Goal: Task Accomplishment & Management: Complete application form

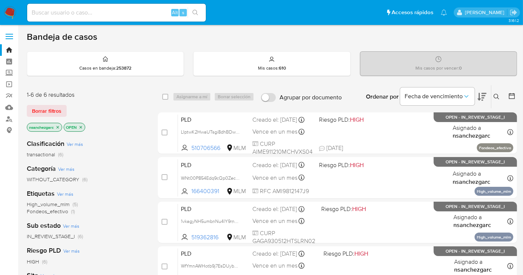
click at [127, 174] on div "Categoría Ver más WITHOUT_CATEGORY (6)" at bounding box center [86, 173] width 119 height 19
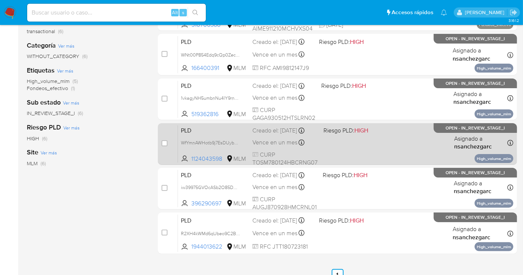
scroll to position [124, 0]
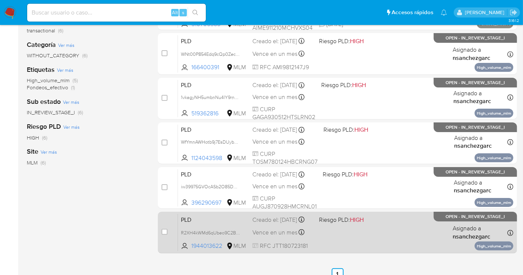
click at [256, 234] on span "Vence en un mes" at bounding box center [275, 233] width 45 height 8
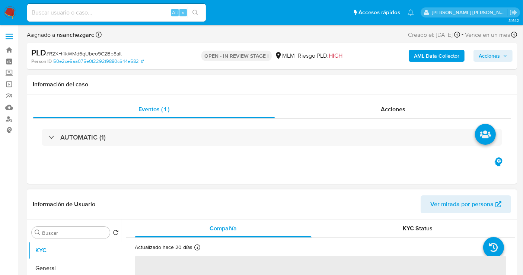
select select "10"
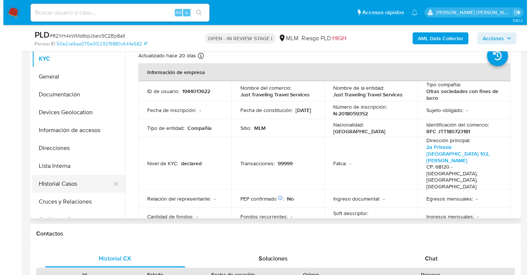
scroll to position [83, 0]
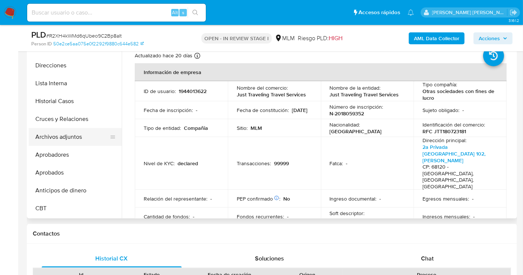
click at [68, 140] on button "Archivos adjuntos" at bounding box center [72, 137] width 87 height 18
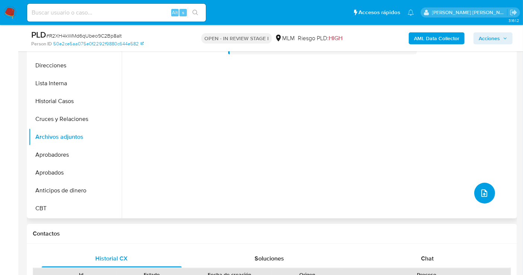
click at [482, 197] on icon "upload-file" at bounding box center [484, 193] width 9 height 9
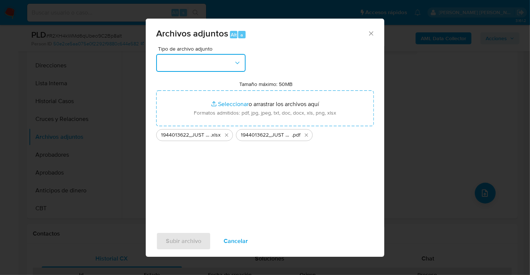
click at [190, 65] on button "button" at bounding box center [200, 63] width 89 height 18
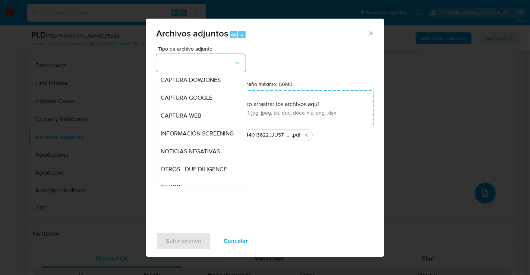
scroll to position [38, 0]
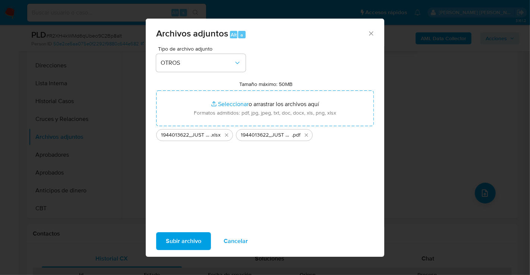
click at [188, 240] on span "Subir archivo" at bounding box center [183, 241] width 35 height 16
click at [307, 137] on icon "Eliminar 1944013622_JUST TRAVELING TRAVEL SERVICES_SEP25.pdf" at bounding box center [306, 135] width 3 height 3
click at [174, 240] on span "Subir archivo" at bounding box center [183, 241] width 35 height 16
click at [175, 244] on span "Subir archivo" at bounding box center [183, 241] width 35 height 16
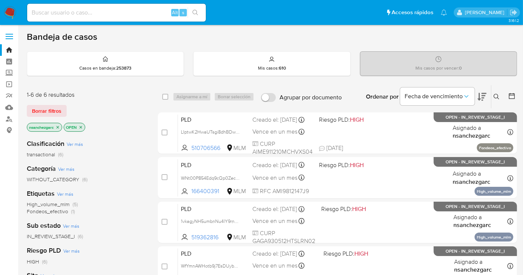
click at [499, 98] on icon at bounding box center [497, 97] width 6 height 6
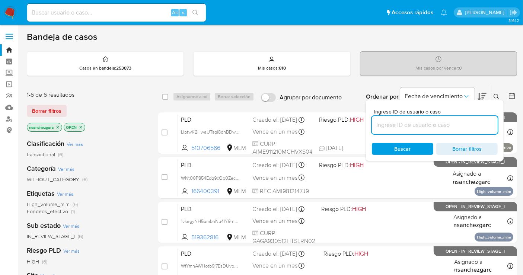
click at [385, 120] on input at bounding box center [435, 125] width 126 height 10
type input "1351122490"
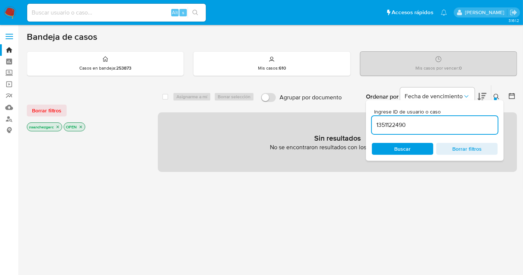
click at [60, 127] on p "nsanchezgarc" at bounding box center [44, 127] width 35 height 8
click at [58, 125] on icon "close-filter" at bounding box center [57, 127] width 4 height 4
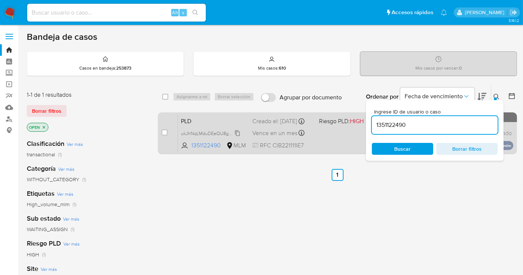
click at [235, 136] on span "ukJhNqLMduDEeQU8gHuFk2hU" at bounding box center [214, 133] width 67 height 8
click at [162, 130] on input "checkbox" at bounding box center [165, 133] width 6 height 6
checkbox input "true"
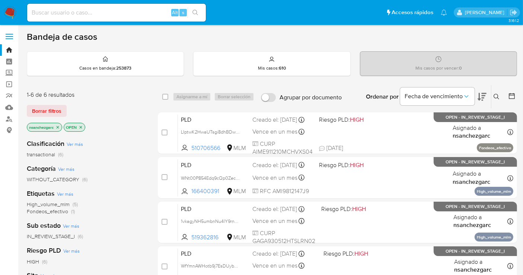
click at [497, 97] on icon at bounding box center [497, 97] width 6 height 6
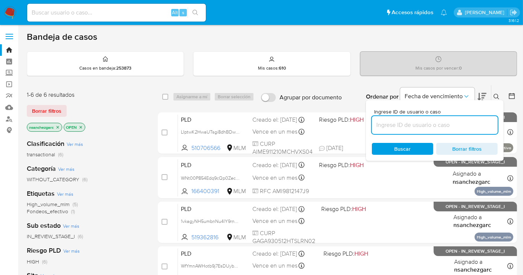
click at [389, 126] on input at bounding box center [435, 125] width 126 height 10
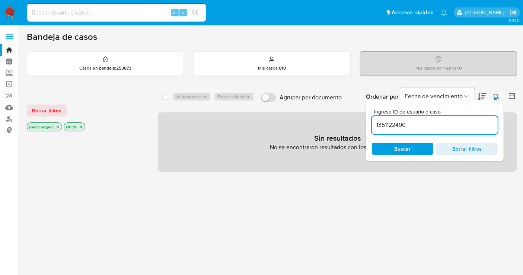
click at [412, 122] on input "1351122490" at bounding box center [435, 125] width 126 height 10
type input "1351122490"
click at [57, 124] on p "nsanchezgarc" at bounding box center [44, 127] width 35 height 8
click at [57, 126] on icon "close-filter" at bounding box center [57, 127] width 4 height 4
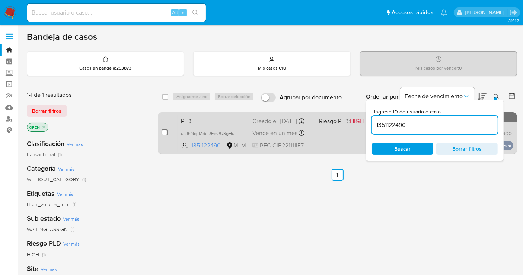
click at [163, 131] on input "checkbox" at bounding box center [165, 133] width 6 height 6
checkbox input "true"
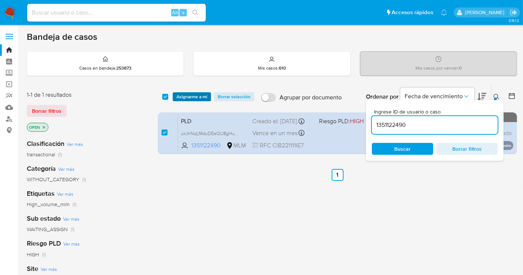
click at [181, 97] on span "Asignarme a mí" at bounding box center [192, 96] width 31 height 7
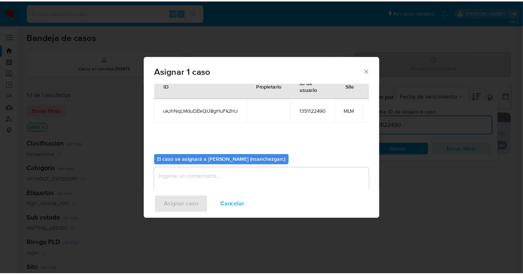
scroll to position [38, 0]
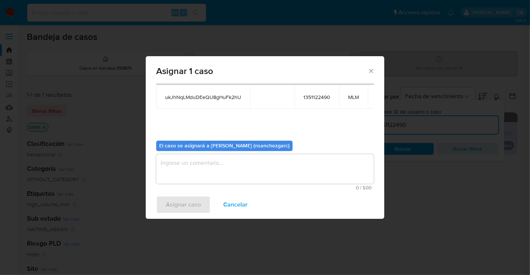
click at [183, 170] on textarea "assign-modal" at bounding box center [265, 169] width 218 height 30
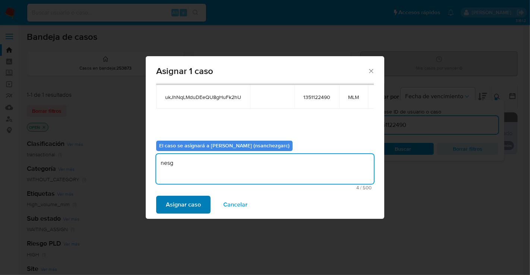
type textarea "nesg"
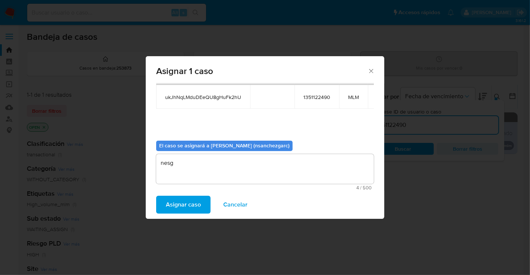
click at [181, 207] on span "Asignar caso" at bounding box center [183, 205] width 35 height 16
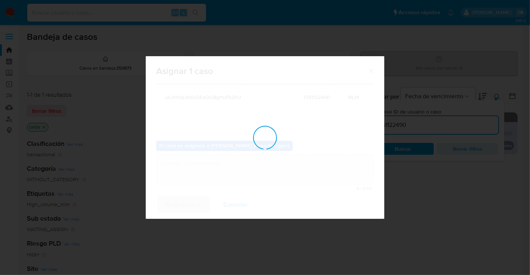
checkbox input "false"
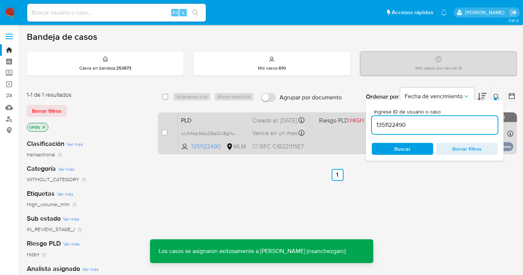
click at [264, 125] on div "Creado el: 12/09/2025 Creado el: 12/09/2025 02:15:41" at bounding box center [283, 121] width 61 height 8
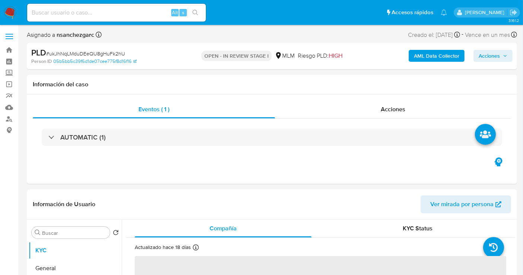
select select "10"
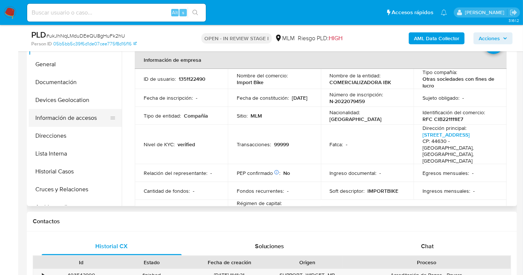
scroll to position [165, 0]
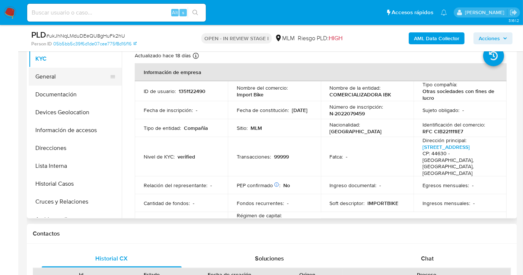
click at [53, 74] on button "General" at bounding box center [72, 77] width 87 height 18
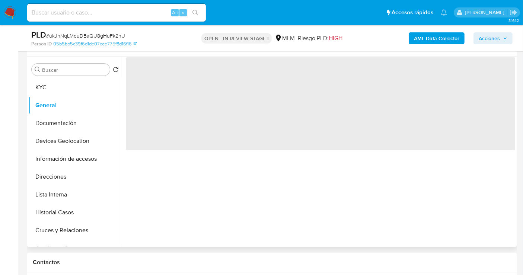
scroll to position [124, 0]
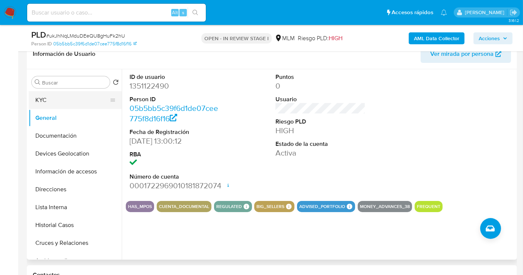
click at [58, 96] on button "KYC" at bounding box center [72, 100] width 87 height 18
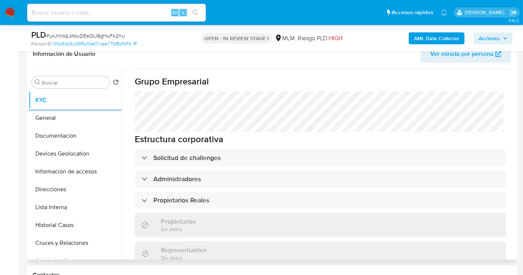
scroll to position [372, 0]
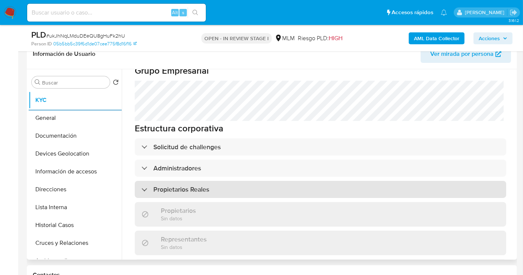
click at [179, 185] on h3 "Propietarios Reales" at bounding box center [181, 189] width 56 height 8
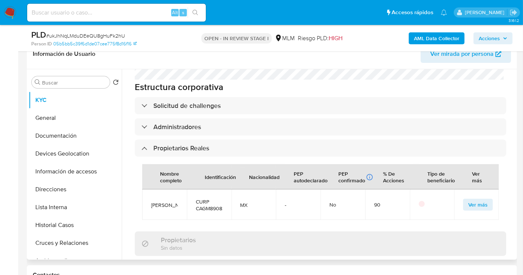
scroll to position [455, 0]
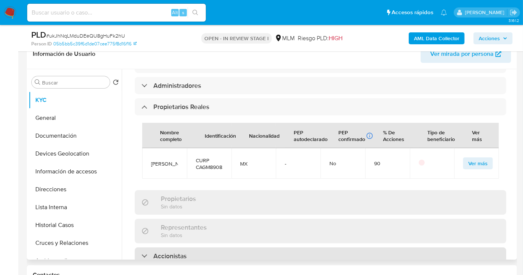
click at [177, 252] on h3 "Accionistas" at bounding box center [169, 256] width 33 height 8
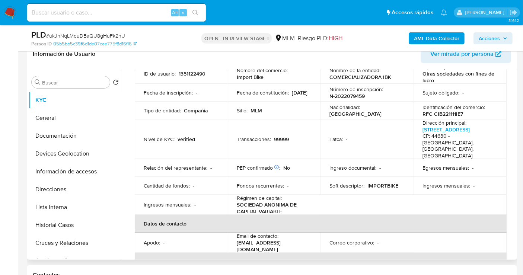
scroll to position [0, 0]
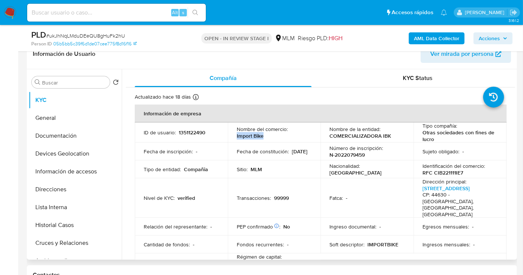
drag, startPoint x: 266, startPoint y: 135, endPoint x: 250, endPoint y: 174, distance: 42.2
click at [231, 140] on td "Nombre del comercio : Import Bike" at bounding box center [274, 133] width 93 height 20
copy p "Import Bike"
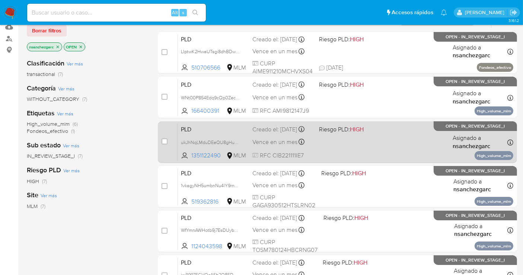
scroll to position [122, 0]
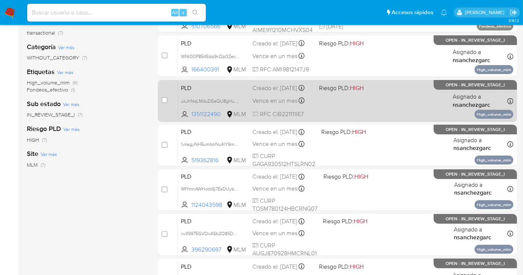
click at [267, 101] on div "PLD ukJhNqLMduDEeQU8gHuFk2hU 1351122490 MLM Riesgo PLD: HIGH Creado el: 12/09/2…" at bounding box center [346, 101] width 336 height 38
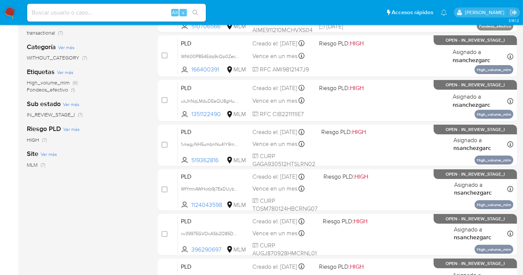
click at [89, 184] on div "Clasificación Ver más transactional (7) Categoría Ver más WITHOUT_CATEGORY (7) …" at bounding box center [86, 138] width 119 height 253
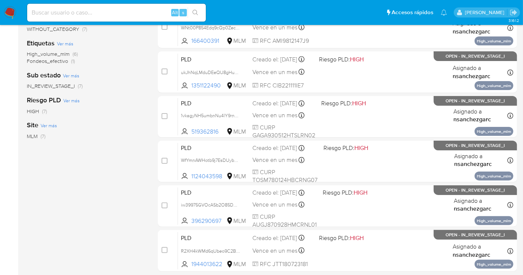
scroll to position [163, 0]
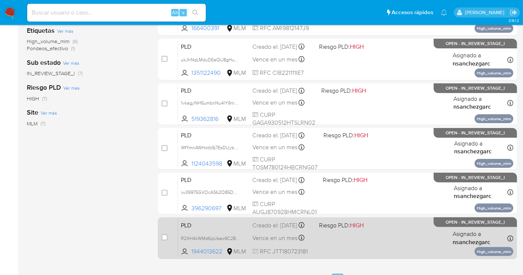
click at [277, 230] on div "Creado el: 12/09/2025 Creado el: 12/09/2025 02:06:17" at bounding box center [283, 226] width 61 height 8
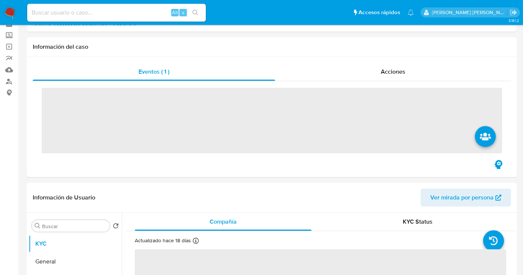
scroll to position [83, 0]
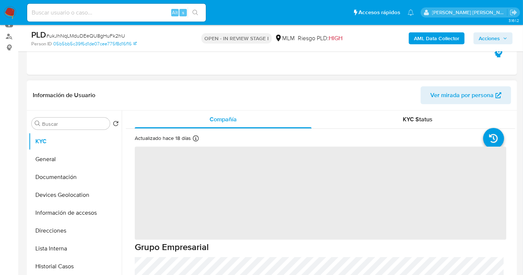
select select "10"
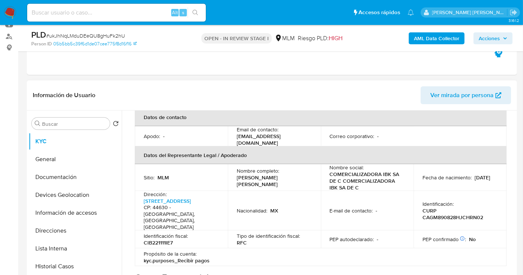
scroll to position [372, 0]
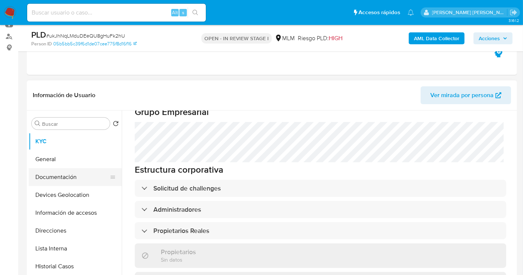
click at [62, 178] on button "Documentación" at bounding box center [72, 177] width 87 height 18
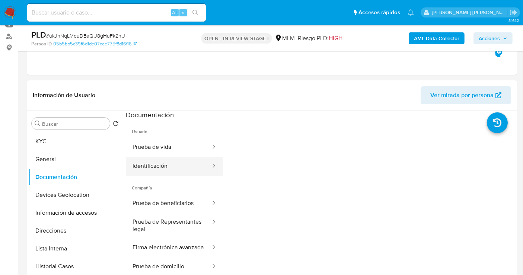
click at [176, 166] on button "Identificación" at bounding box center [169, 166] width 86 height 19
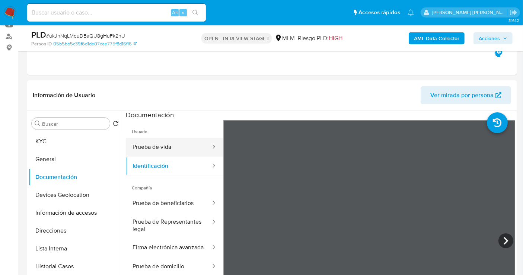
click at [150, 149] on button "Prueba de vida" at bounding box center [169, 147] width 86 height 19
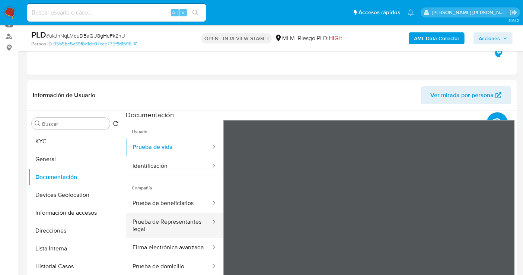
scroll to position [41, 0]
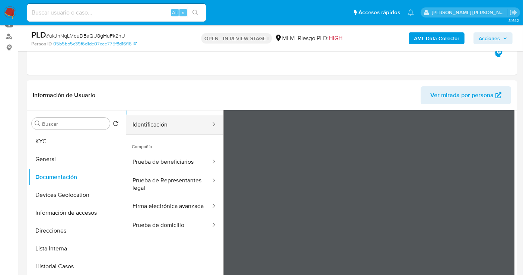
click at [146, 127] on button "Identificación" at bounding box center [169, 124] width 86 height 19
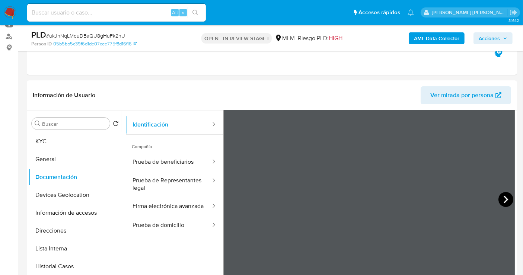
click at [500, 200] on icon at bounding box center [506, 199] width 15 height 15
click at [230, 199] on icon at bounding box center [232, 199] width 4 height 7
click at [160, 235] on button "Prueba de domicilio" at bounding box center [169, 225] width 86 height 19
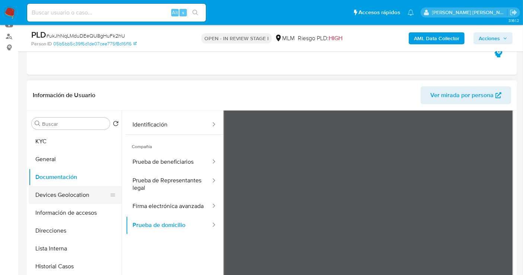
click at [66, 190] on button "Devices Geolocation" at bounding box center [72, 195] width 87 height 18
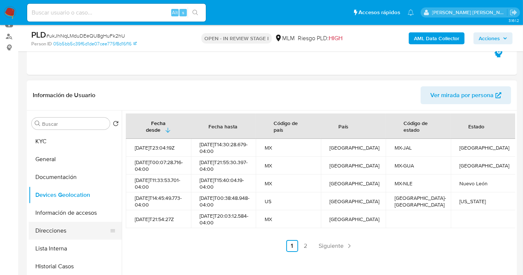
click at [45, 230] on button "Direcciones" at bounding box center [72, 231] width 87 height 18
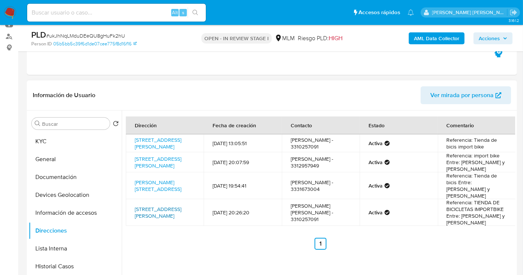
click at [165, 208] on link "Calle Eulogio Parra 2790, Guadalajara, Jalisco, 44630, Mexico 2790" at bounding box center [158, 213] width 47 height 14
drag, startPoint x: 150, startPoint y: 155, endPoint x: 132, endPoint y: 139, distance: 24.8
click at [132, 139] on td "Calle General Eulogio Parra 2790, Guadalajara, Jalisco, 44670, Mexico 2790" at bounding box center [165, 143] width 78 height 18
copy link "Calle General Eulogio Parra 2790, Guadalajara, Jalisco, 44670, Mexico 2790"
click at [162, 142] on link "Calle General Eulogio Parra 2790, Guadalajara, Jalisco, 44670, Mexico 2790" at bounding box center [158, 143] width 47 height 14
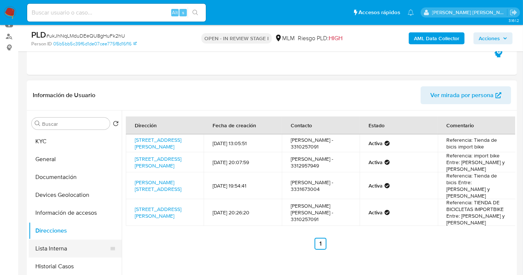
click at [58, 252] on button "Lista Interna" at bounding box center [72, 249] width 87 height 18
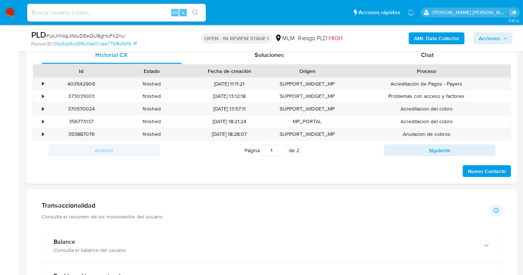
scroll to position [414, 0]
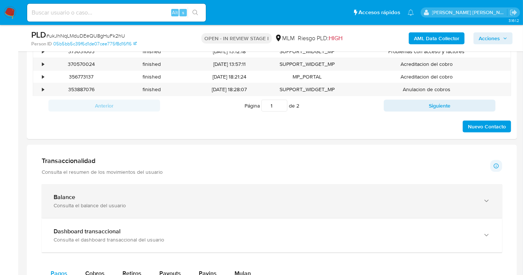
click at [87, 196] on div "Balance" at bounding box center [265, 197] width 422 height 7
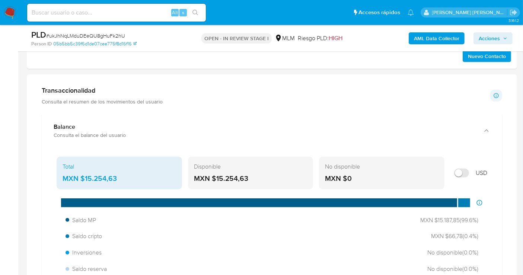
scroll to position [496, 0]
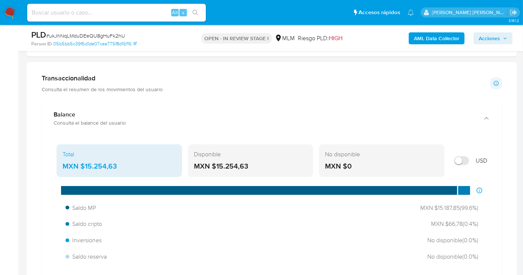
click at [96, 164] on div "MXN $15.254,63" at bounding box center [120, 167] width 114 height 10
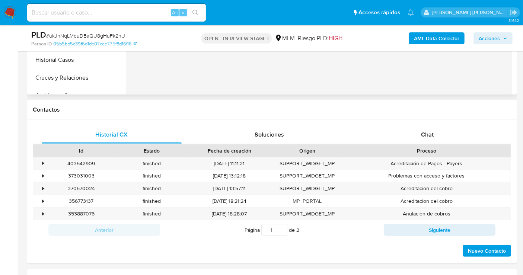
scroll to position [124, 0]
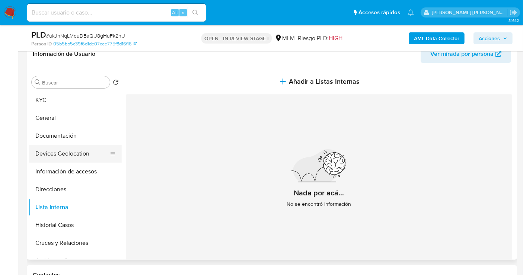
click at [49, 152] on button "Devices Geolocation" at bounding box center [72, 154] width 87 height 18
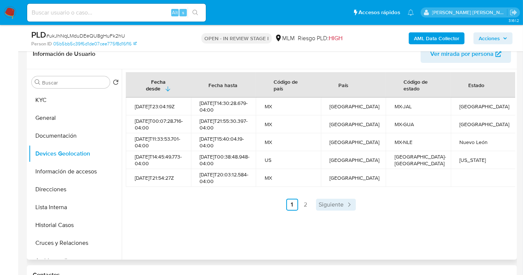
click at [329, 208] on span "Siguiente" at bounding box center [331, 205] width 25 height 6
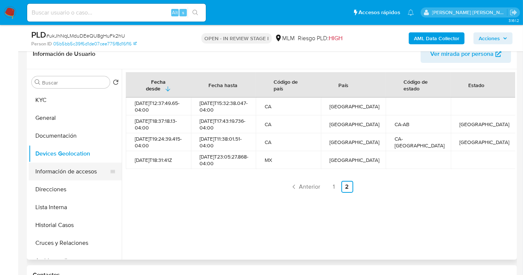
click at [62, 171] on button "Información de accesos" at bounding box center [72, 172] width 87 height 18
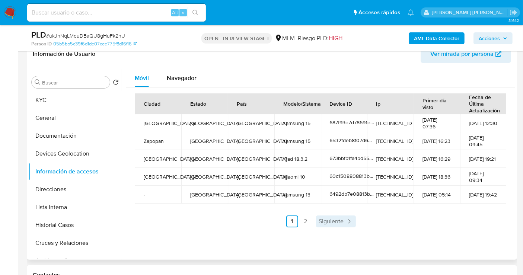
click at [334, 219] on span "Siguiente" at bounding box center [331, 222] width 25 height 6
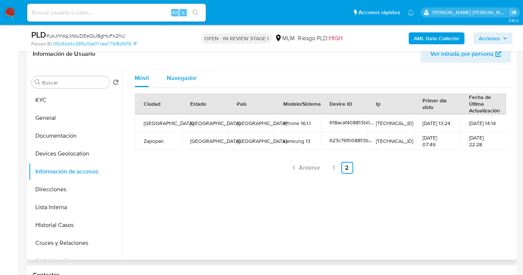
click at [187, 77] on span "Navegador" at bounding box center [182, 78] width 30 height 9
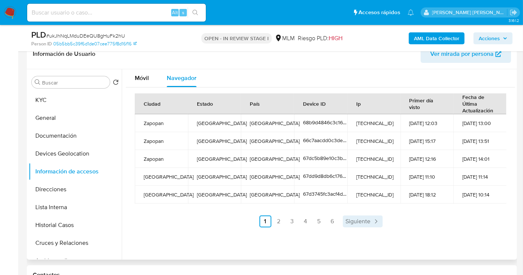
click at [363, 223] on span "Siguiente" at bounding box center [358, 222] width 25 height 6
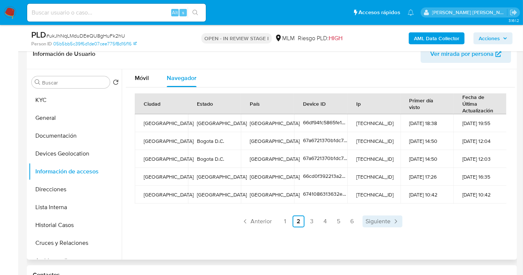
click at [373, 219] on span "Siguiente" at bounding box center [378, 222] width 25 height 6
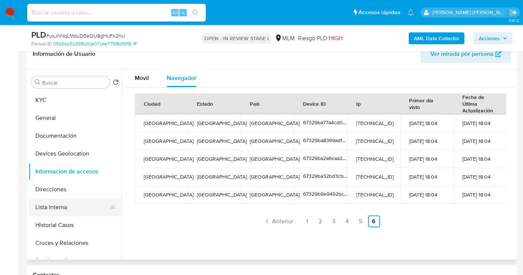
click at [51, 208] on button "Lista Interna" at bounding box center [72, 208] width 87 height 18
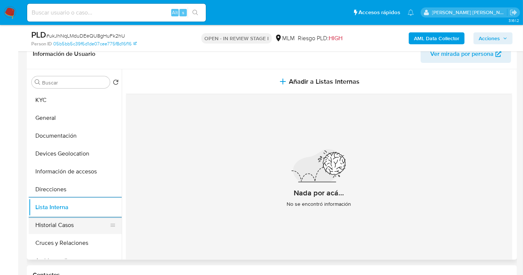
click at [64, 228] on button "Historial Casos" at bounding box center [72, 225] width 87 height 18
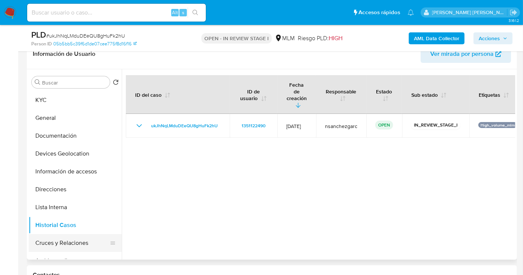
click at [56, 245] on button "Cruces y Relaciones" at bounding box center [72, 243] width 87 height 18
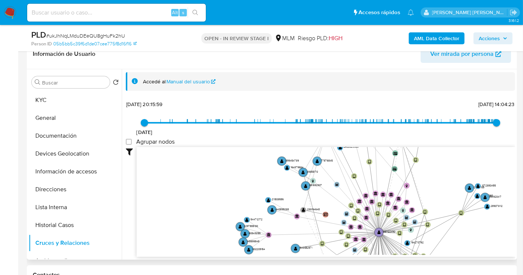
drag, startPoint x: 477, startPoint y: 202, endPoint x: 417, endPoint y: 228, distance: 65.7
click at [415, 236] on icon "device-60ce186408813b0018c8bde3  device-63b71e0608813b0018c258c5  device-66b5…" at bounding box center [326, 201] width 379 height 108
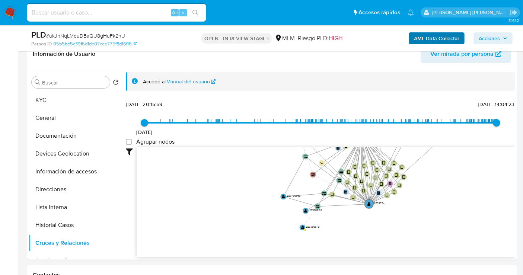
drag, startPoint x: 465, startPoint y: 178, endPoint x: 465, endPoint y: 41, distance: 137.1
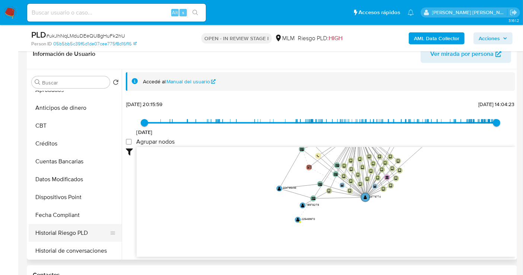
scroll to position [331, 0]
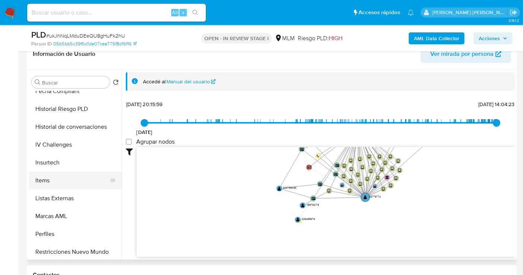
click at [45, 180] on button "Items" at bounding box center [72, 181] width 87 height 18
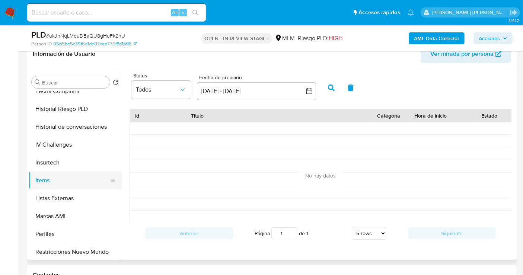
scroll to position [350, 0]
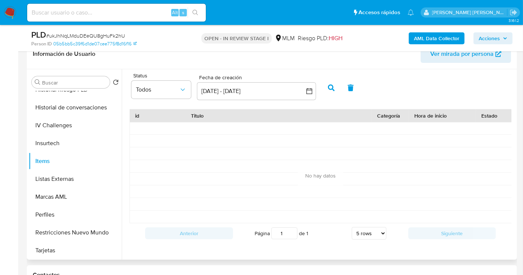
click at [457, 55] on span "Ver mirada por persona" at bounding box center [462, 54] width 63 height 18
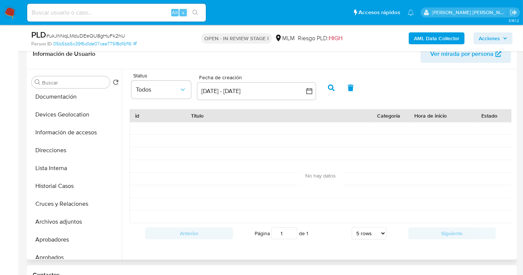
scroll to position [0, 0]
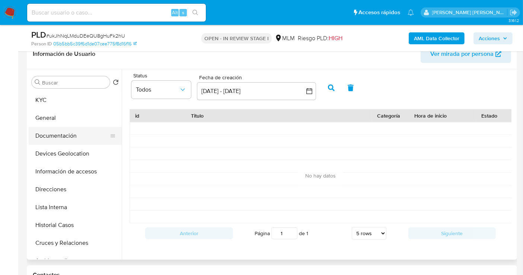
click at [53, 134] on button "Documentación" at bounding box center [72, 136] width 87 height 18
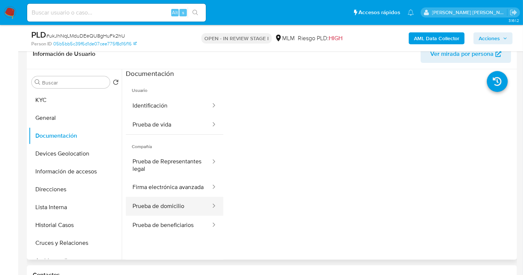
click at [162, 215] on button "Prueba de domicilio" at bounding box center [169, 206] width 86 height 19
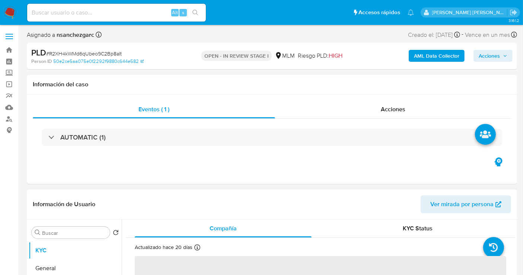
select select "10"
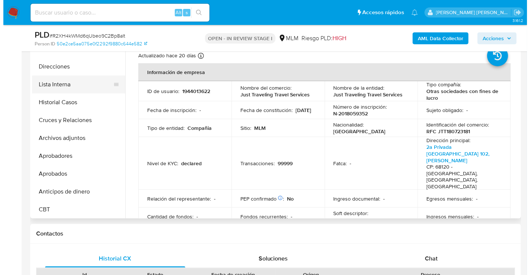
scroll to position [83, 0]
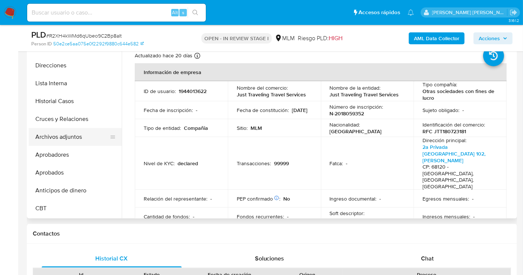
click at [63, 138] on button "Archivos adjuntos" at bounding box center [72, 137] width 87 height 18
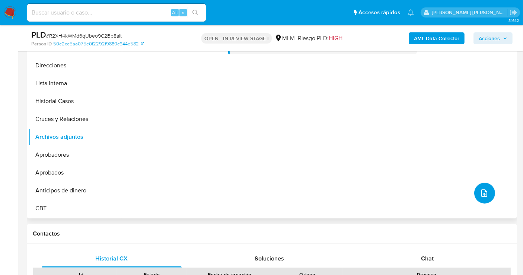
click at [488, 196] on button "upload-file" at bounding box center [485, 193] width 21 height 21
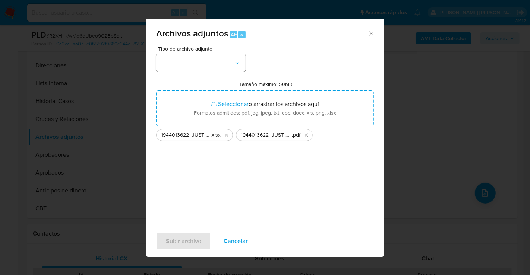
drag, startPoint x: 220, startPoint y: 74, endPoint x: 216, endPoint y: 66, distance: 8.3
click at [220, 74] on div "Tipo de archivo adjunto Tamaño máximo: 50MB Seleccionar archivos Seleccionar o …" at bounding box center [265, 134] width 218 height 176
click at [216, 66] on button "button" at bounding box center [200, 63] width 89 height 18
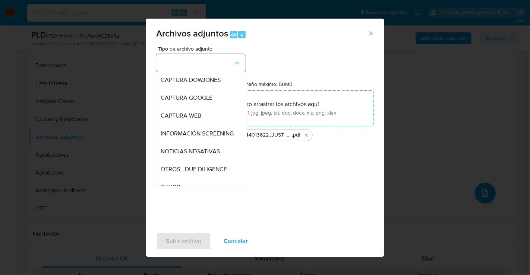
scroll to position [38, 0]
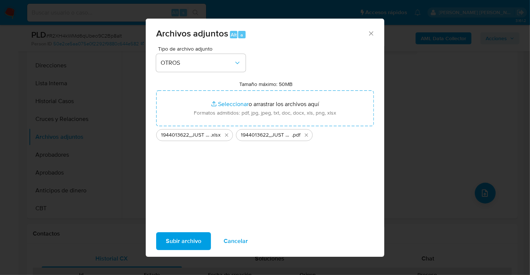
click at [188, 238] on span "Subir archivo" at bounding box center [183, 241] width 35 height 16
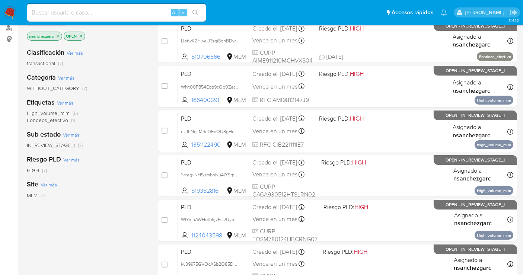
scroll to position [204, 0]
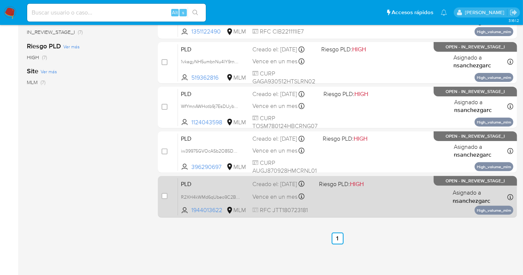
click at [281, 188] on div "Creado el: [DATE] Creado el: [DATE] 02:06:17" at bounding box center [283, 184] width 61 height 8
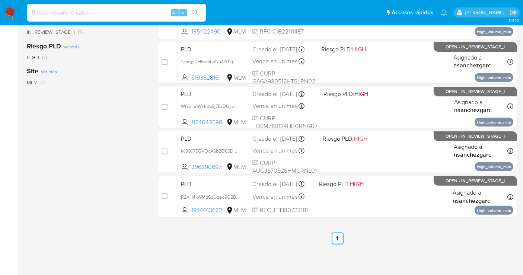
click at [72, 14] on input at bounding box center [116, 13] width 179 height 10
paste input "41891430"
paste input "6682"
click at [63, 12] on input "418914306682" at bounding box center [116, 13] width 179 height 10
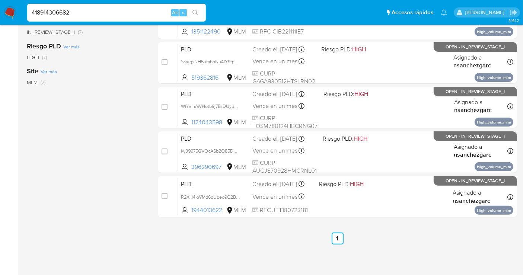
type input "418914306682"
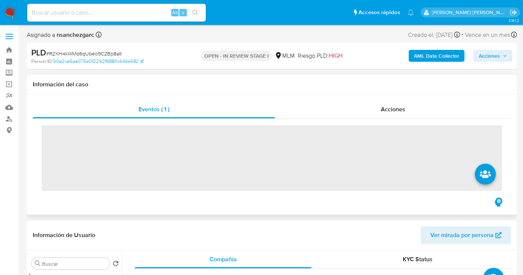
scroll to position [248, 0]
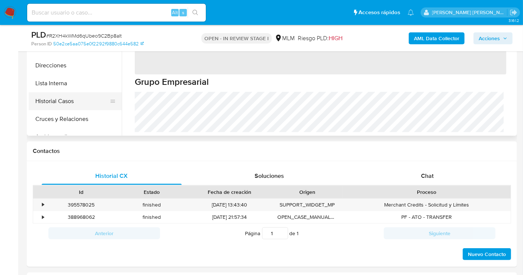
select select "10"
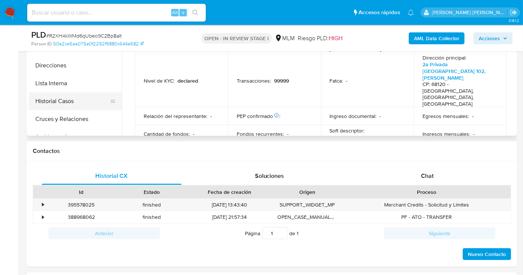
click at [60, 100] on button "Historial Casos" at bounding box center [72, 101] width 87 height 18
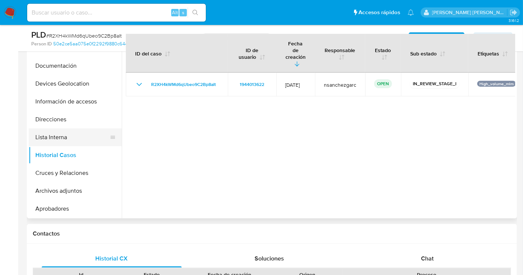
scroll to position [41, 0]
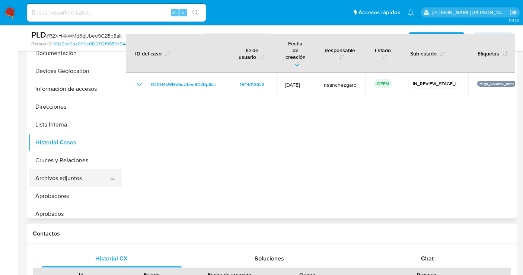
click at [67, 173] on button "Archivos adjuntos" at bounding box center [72, 178] width 87 height 18
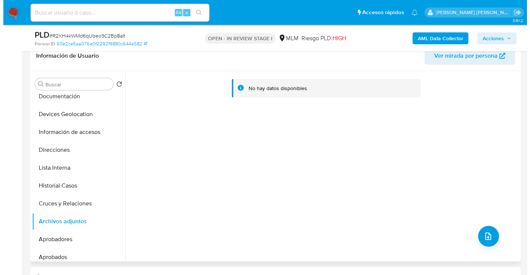
scroll to position [165, 0]
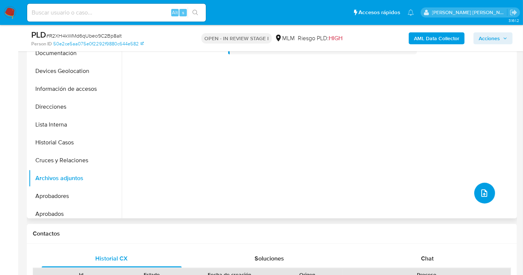
click at [475, 192] on button "upload-file" at bounding box center [485, 193] width 21 height 21
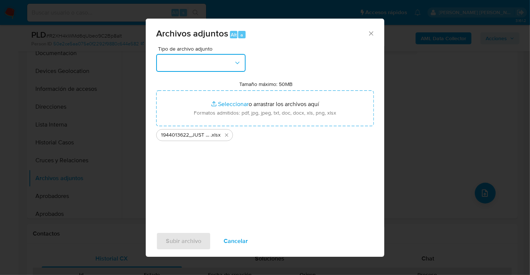
click at [205, 65] on button "button" at bounding box center [200, 63] width 89 height 18
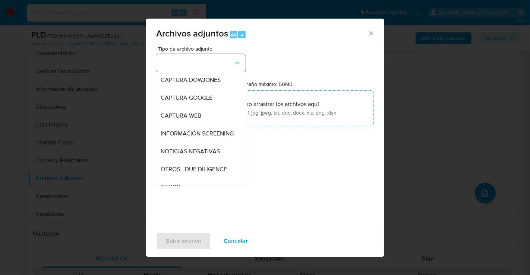
scroll to position [38, 0]
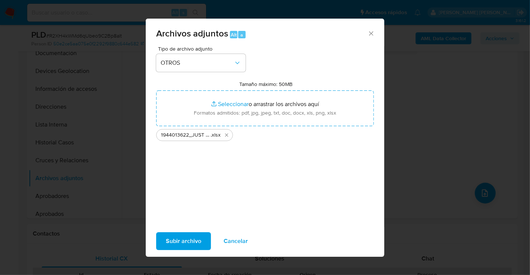
click at [181, 241] on span "Subir archivo" at bounding box center [183, 241] width 35 height 16
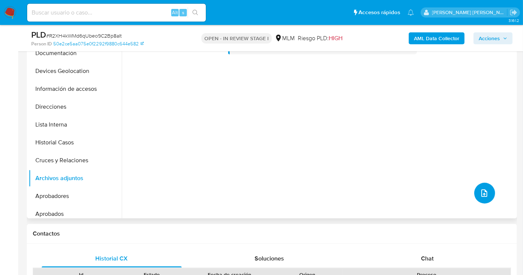
click at [484, 190] on icon "upload-file" at bounding box center [484, 193] width 9 height 9
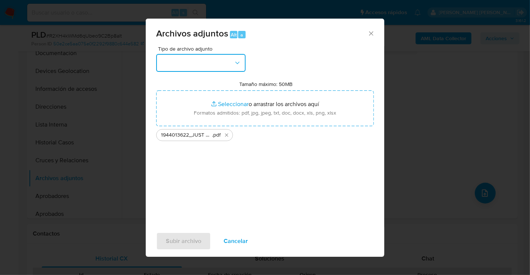
click at [184, 63] on button "button" at bounding box center [200, 63] width 89 height 18
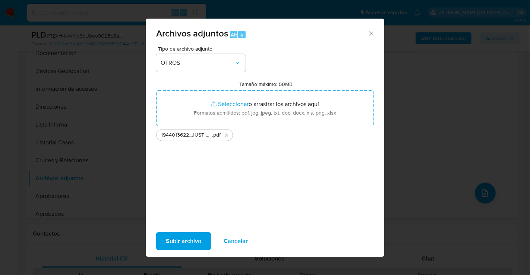
click at [190, 239] on span "Subir archivo" at bounding box center [183, 241] width 35 height 16
click at [188, 241] on span "Subir archivo" at bounding box center [183, 241] width 35 height 16
click at [184, 242] on span "Subir archivo" at bounding box center [183, 241] width 35 height 16
